Goal: Find specific page/section: Find specific page/section

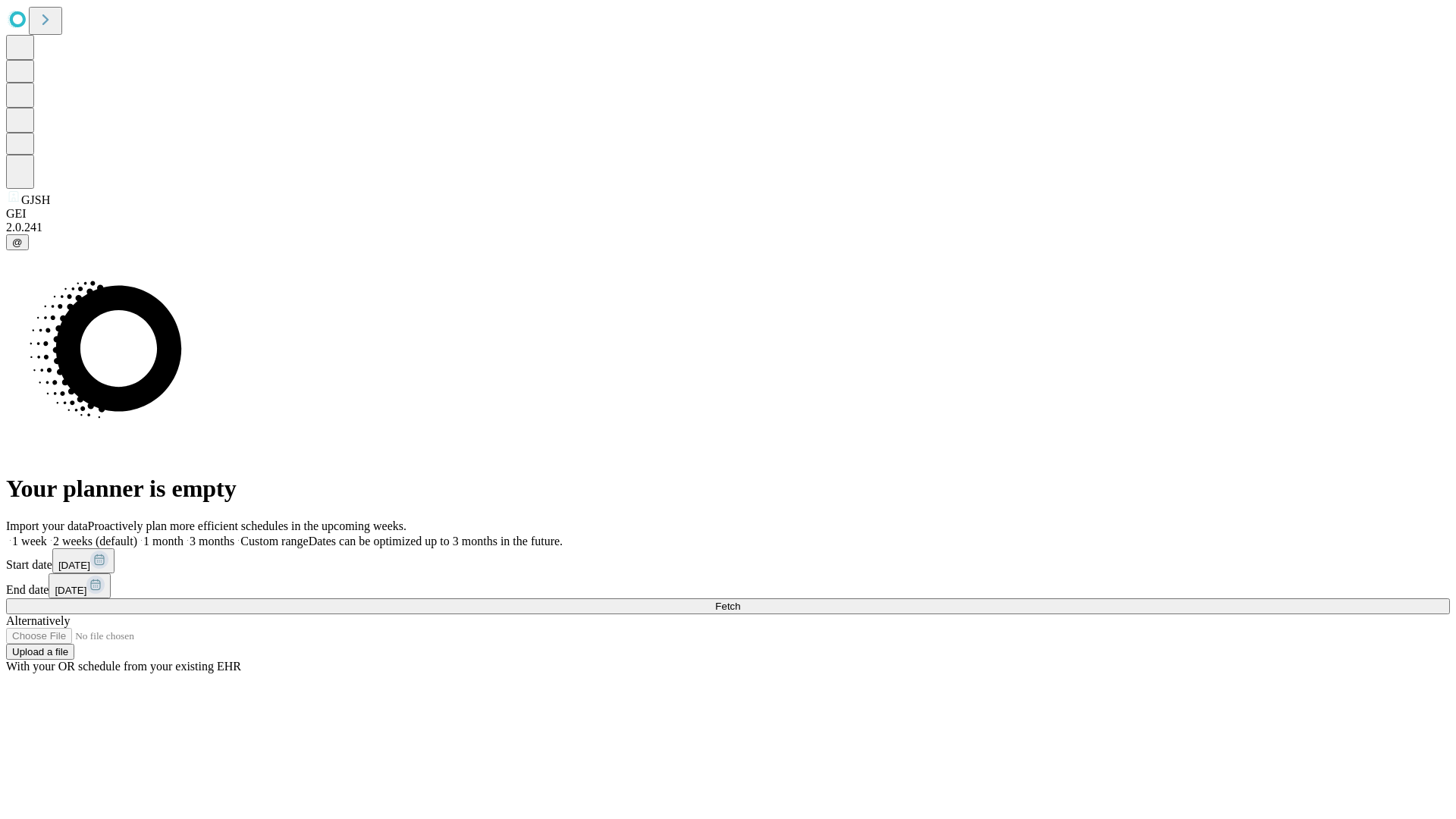
click at [740, 601] on span "Fetch" at bounding box center [728, 607] width 25 height 11
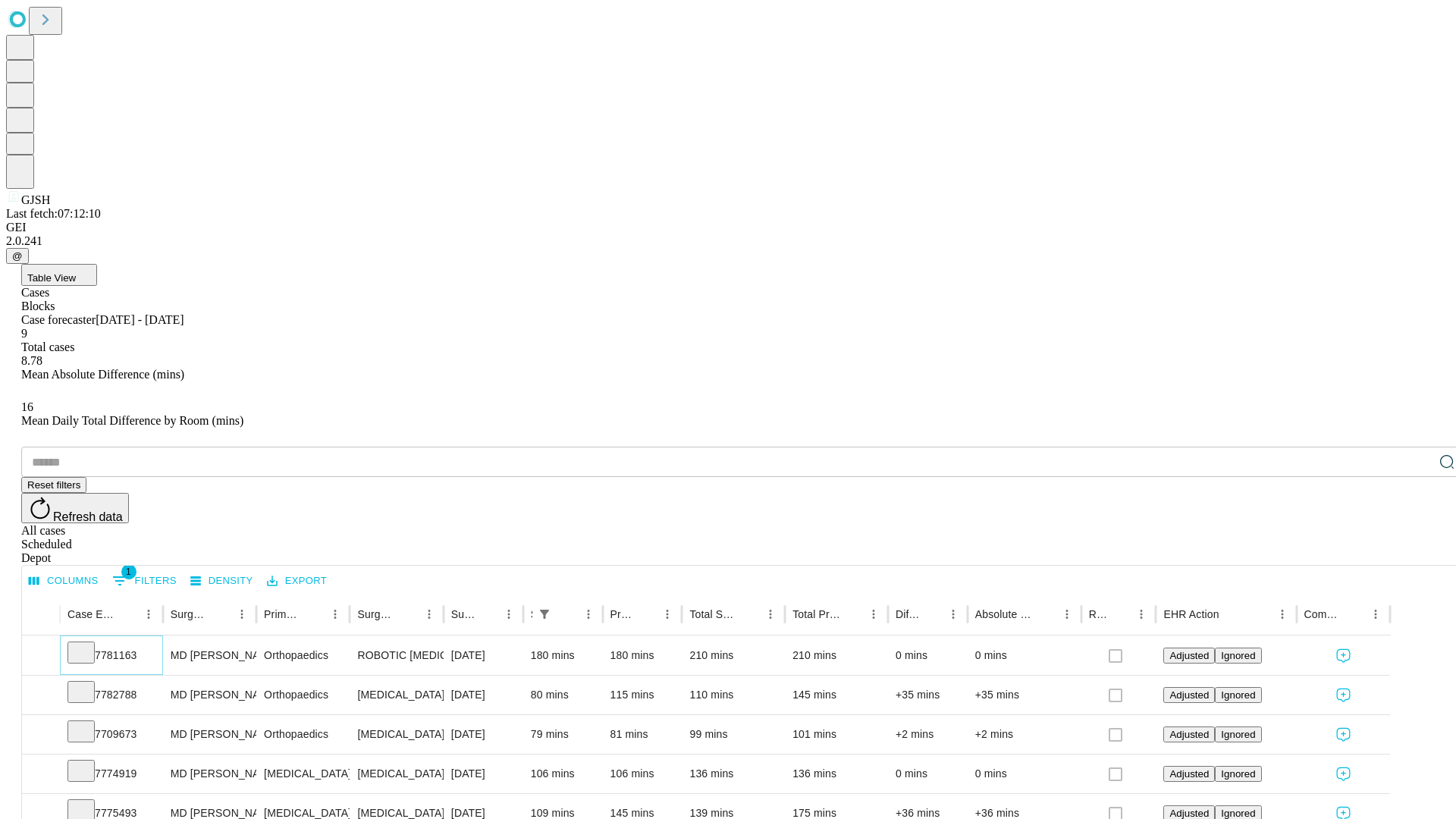
click at [88, 644] on icon at bounding box center [81, 651] width 15 height 15
